Goal: Entertainment & Leisure: Consume media (video, audio)

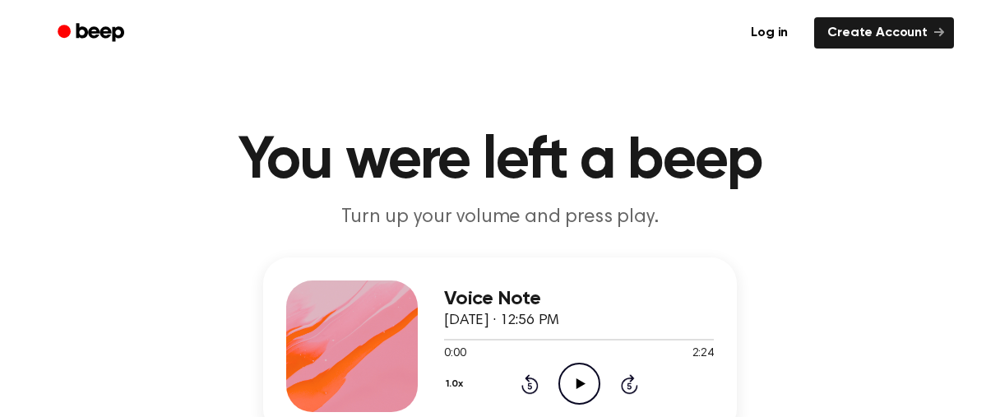
click at [879, 302] on div "Voice Note [DATE] · 12:56 PM 0:00 2:24 Your browser does not support the [objec…" at bounding box center [500, 384] width 961 height 255
click at [585, 382] on icon "Play Audio" at bounding box center [579, 384] width 42 height 42
click at [585, 382] on icon "Pause Audio" at bounding box center [579, 384] width 42 height 42
click at [585, 382] on icon "Play Audio" at bounding box center [579, 384] width 42 height 42
click at [585, 382] on icon "Pause Audio" at bounding box center [579, 384] width 42 height 42
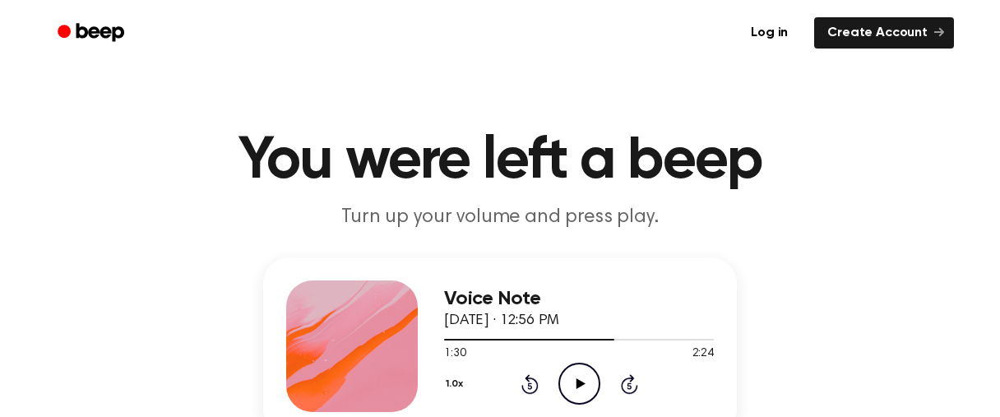
click at [585, 382] on icon "Play Audio" at bounding box center [579, 384] width 42 height 42
click at [585, 382] on icon "Pause Audio" at bounding box center [579, 384] width 42 height 42
click at [585, 382] on icon "Play Audio" at bounding box center [579, 384] width 42 height 42
click at [585, 382] on icon "Pause Audio" at bounding box center [579, 384] width 42 height 42
click at [585, 382] on icon "Play Audio" at bounding box center [579, 384] width 42 height 42
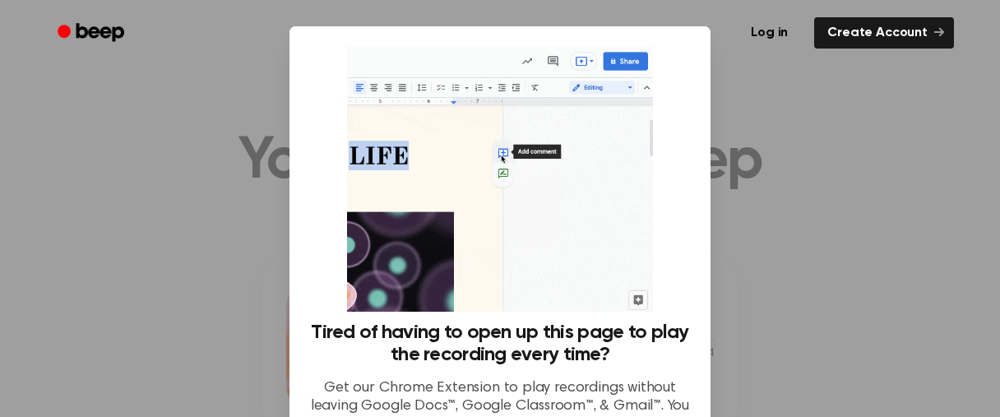
click at [231, 124] on div at bounding box center [500, 208] width 1000 height 417
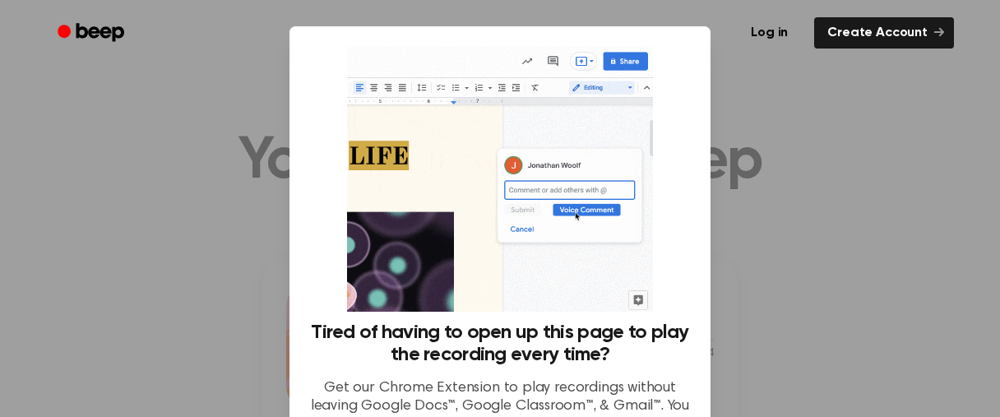
click at [231, 124] on div at bounding box center [500, 208] width 1000 height 417
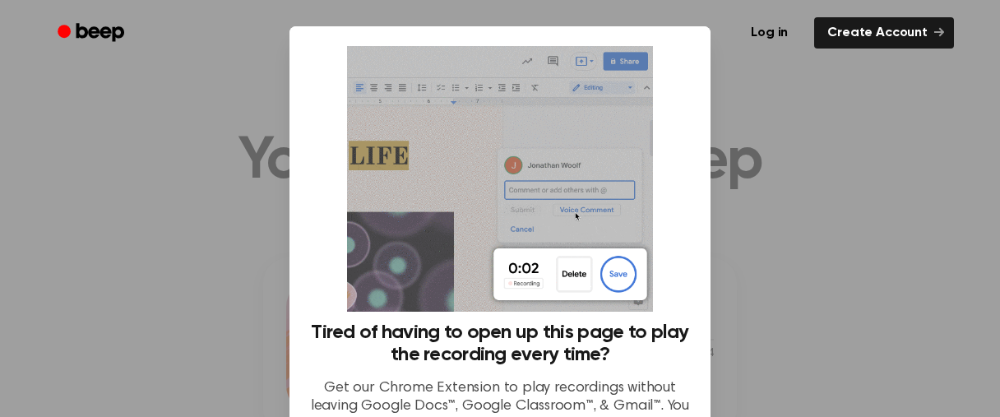
click at [231, 124] on div at bounding box center [500, 208] width 1000 height 417
drag, startPoint x: 231, startPoint y: 124, endPoint x: 251, endPoint y: 197, distance: 75.0
click at [251, 197] on div at bounding box center [500, 208] width 1000 height 417
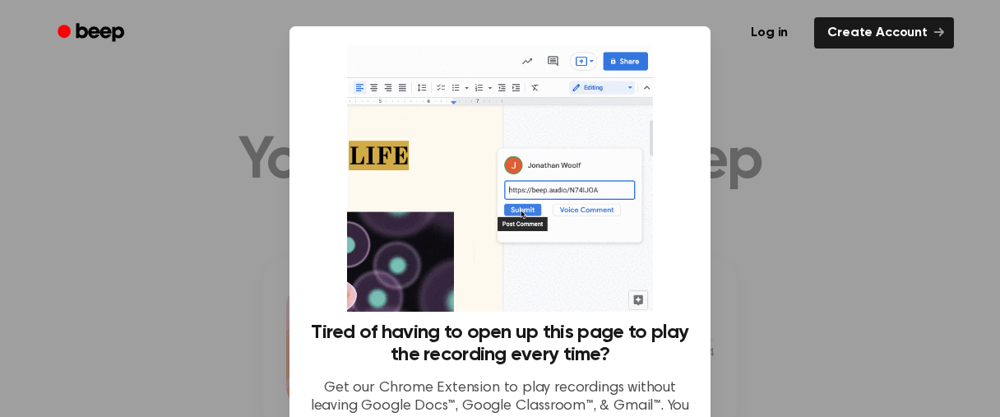
click at [251, 197] on div at bounding box center [500, 208] width 1000 height 417
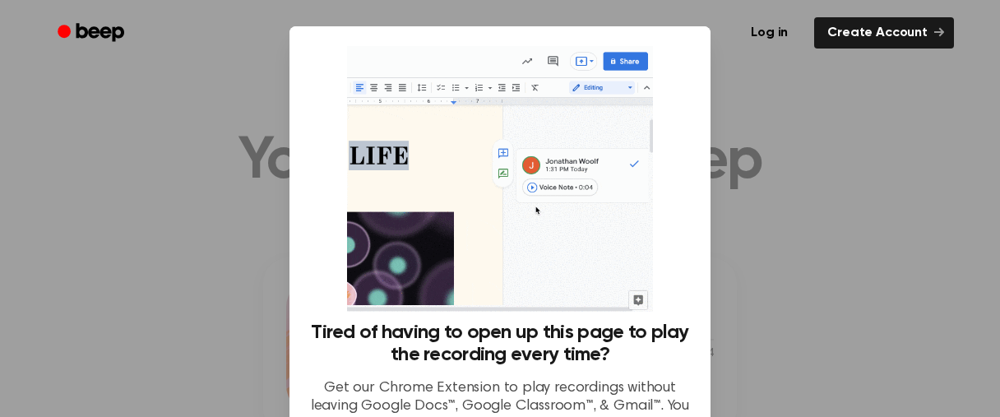
drag, startPoint x: 251, startPoint y: 197, endPoint x: 180, endPoint y: 204, distance: 71.1
click at [180, 204] on div at bounding box center [500, 208] width 1000 height 417
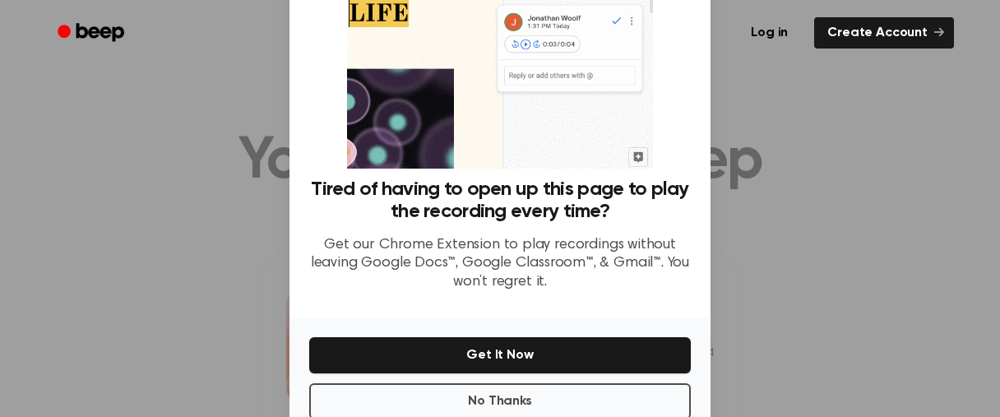
scroll to position [181, 0]
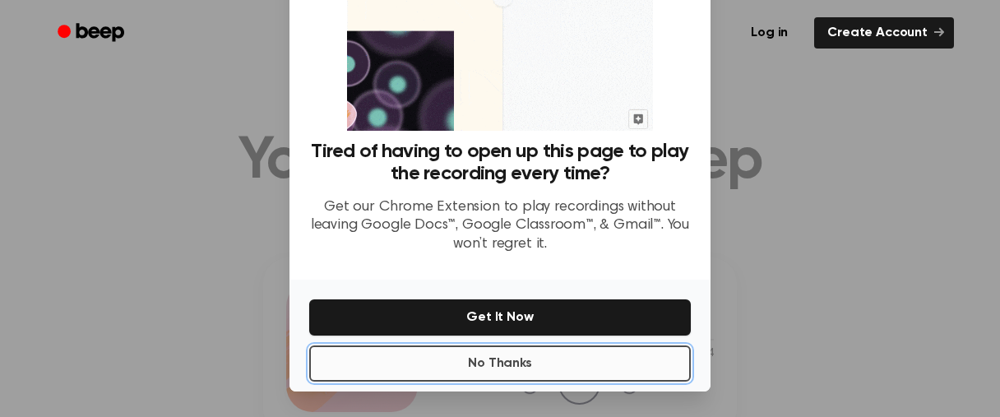
click at [516, 352] on button "No Thanks" at bounding box center [500, 363] width 382 height 36
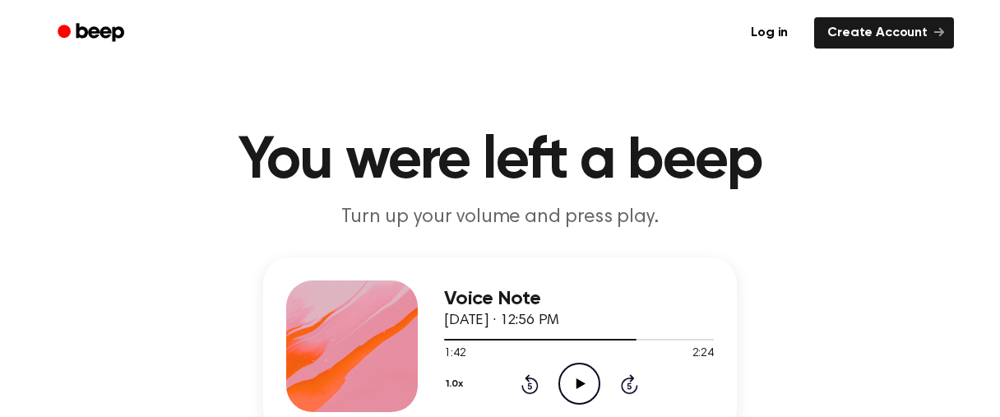
click at [571, 373] on icon "Play Audio" at bounding box center [579, 384] width 42 height 42
click at [571, 373] on icon "Pause Audio" at bounding box center [579, 384] width 42 height 42
click at [571, 373] on icon "Play Audio" at bounding box center [579, 384] width 42 height 42
click at [571, 373] on icon "Pause Audio" at bounding box center [579, 384] width 42 height 42
click at [685, 338] on div at bounding box center [579, 338] width 270 height 13
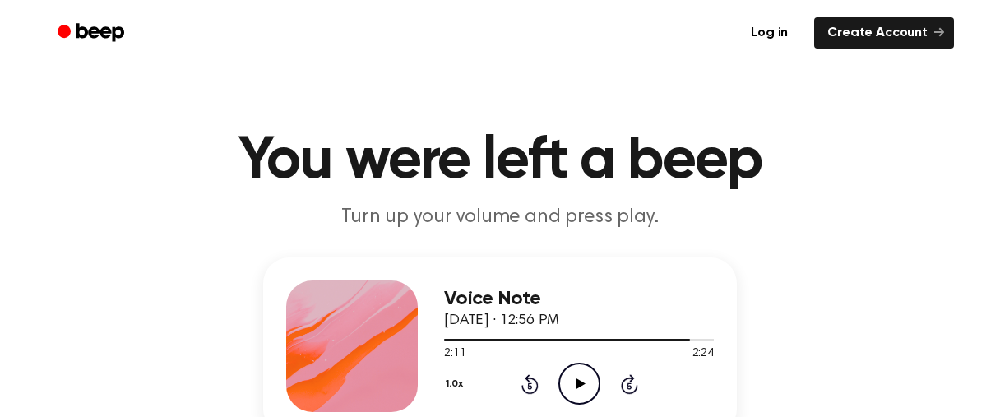
click at [576, 388] on icon "Play Audio" at bounding box center [579, 384] width 42 height 42
click at [674, 338] on div at bounding box center [579, 338] width 270 height 13
click at [584, 392] on icon "Pause Audio" at bounding box center [579, 384] width 42 height 42
click at [584, 392] on icon "Play Audio" at bounding box center [579, 384] width 42 height 42
click at [584, 392] on icon "Pause Audio" at bounding box center [579, 384] width 42 height 42
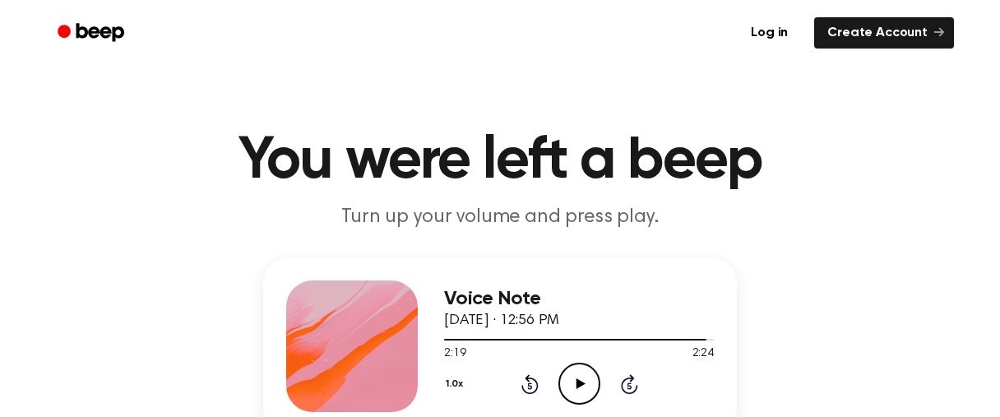
click at [584, 392] on icon "Play Audio" at bounding box center [579, 384] width 42 height 42
click at [584, 392] on icon "Pause Audio" at bounding box center [579, 384] width 42 height 42
click at [585, 392] on icon "Play Audio" at bounding box center [579, 384] width 42 height 42
